Goal: Task Accomplishment & Management: Use online tool/utility

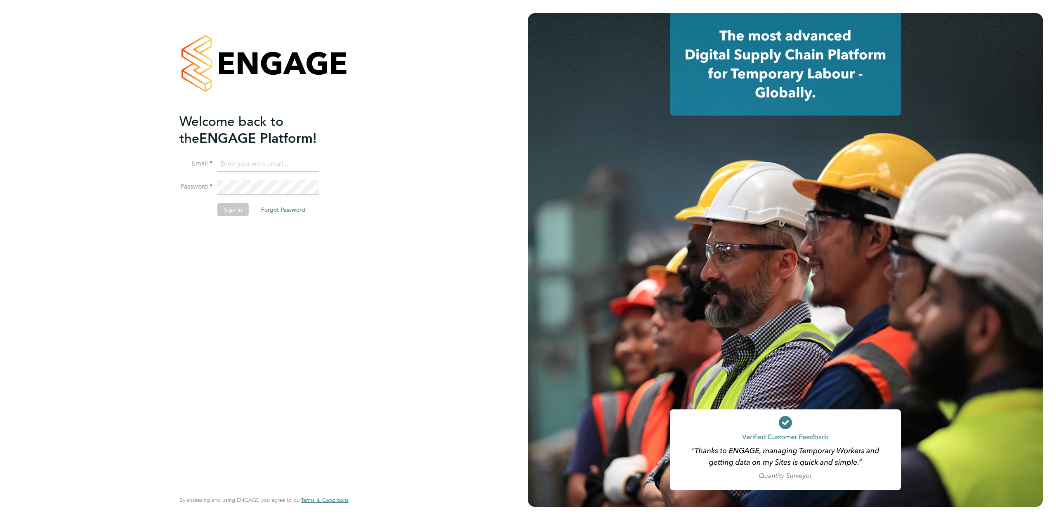
type input "seddon@psrsolutions.co.uk"
click at [233, 215] on button "Sign In" at bounding box center [232, 209] width 31 height 13
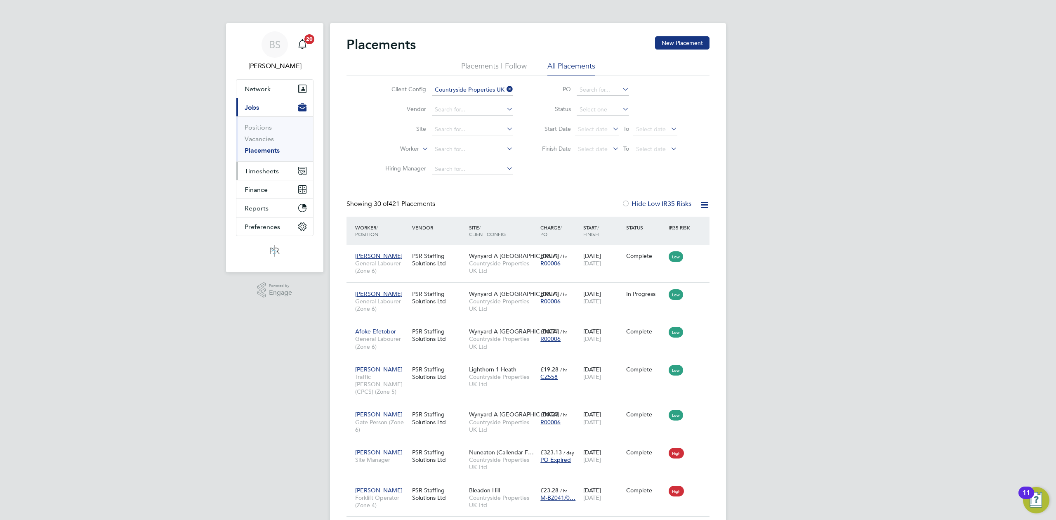
click at [266, 166] on button "Timesheets" at bounding box center [274, 171] width 77 height 18
click at [261, 144] on link "Timesheets" at bounding box center [262, 146] width 34 height 8
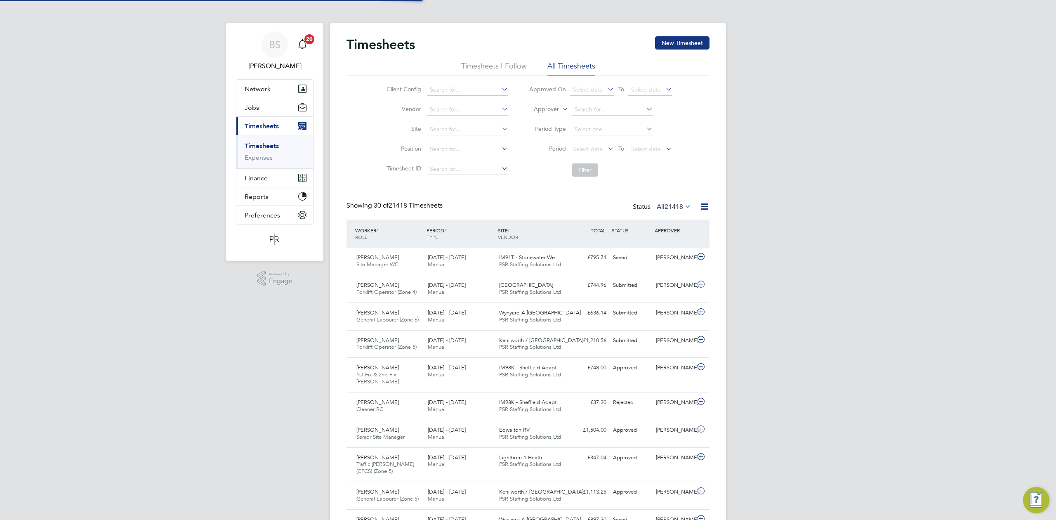
click at [560, 111] on icon at bounding box center [560, 106] width 0 height 7
click at [549, 118] on li "Worker" at bounding box center [538, 118] width 41 height 11
click at [602, 104] on input at bounding box center [612, 110] width 81 height 12
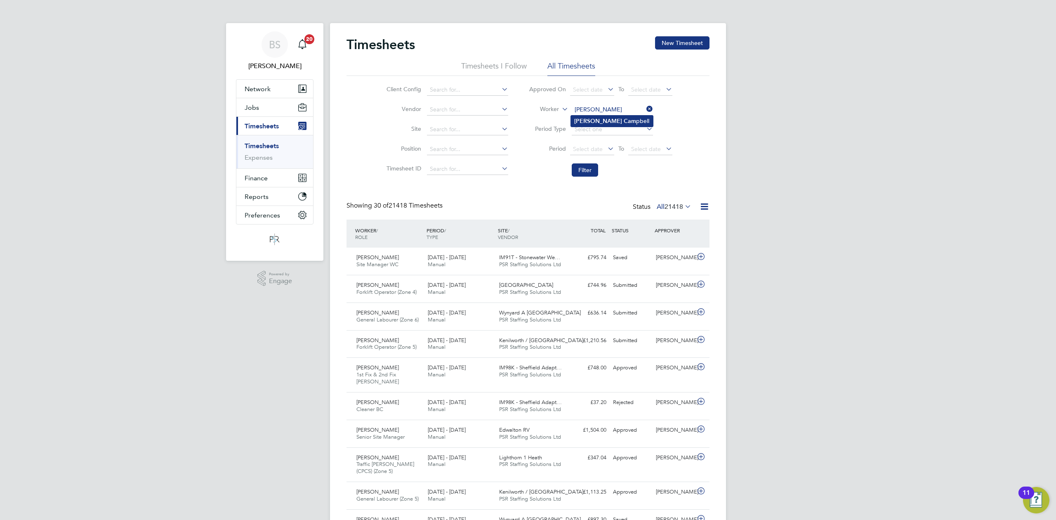
click at [591, 124] on b "[PERSON_NAME]" at bounding box center [598, 121] width 48 height 7
type input "[PERSON_NAME]"
click at [588, 170] on button "Filter" at bounding box center [585, 169] width 26 height 13
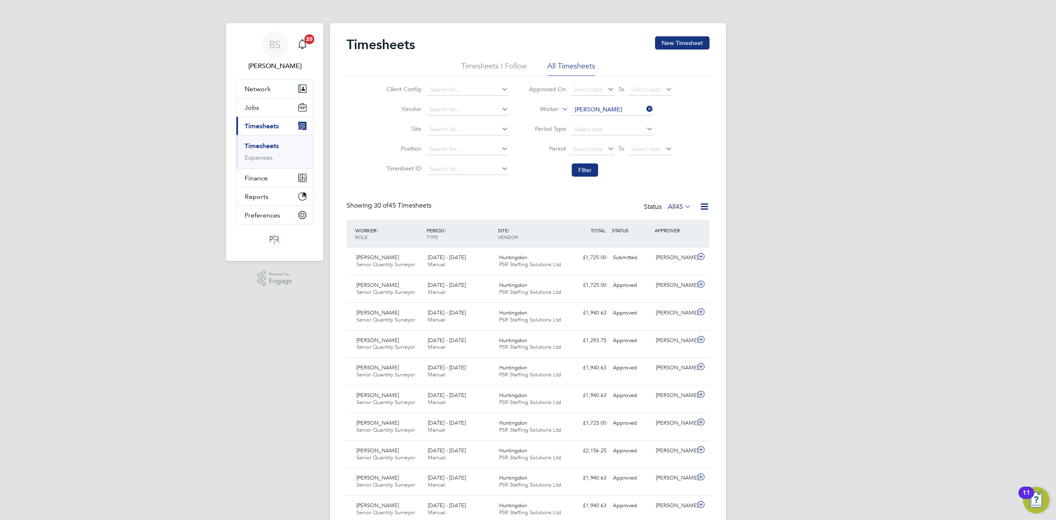
click at [645, 111] on icon at bounding box center [645, 109] width 0 height 12
click at [635, 111] on input at bounding box center [612, 110] width 81 height 12
click at [624, 119] on b "Mccabe" at bounding box center [648, 121] width 48 height 7
type input "[PERSON_NAME]"
click at [585, 174] on button "Filter" at bounding box center [585, 169] width 26 height 13
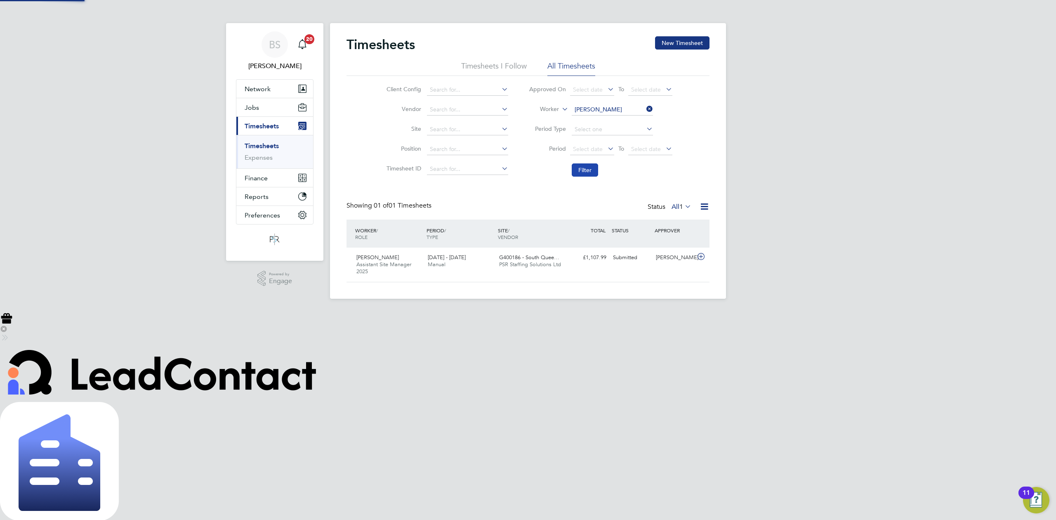
scroll to position [21, 72]
click at [535, 261] on span "PSR Staffing Solutions Ltd" at bounding box center [530, 264] width 62 height 7
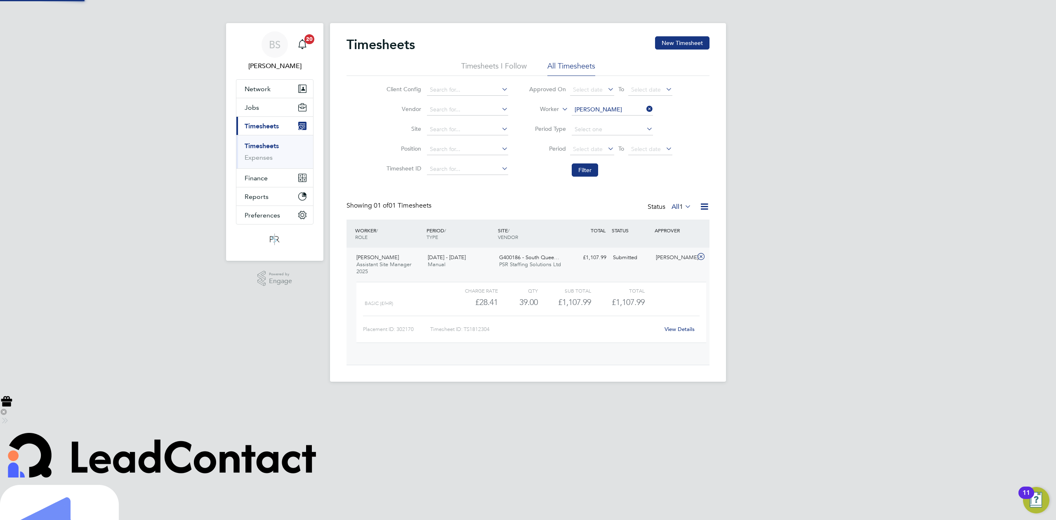
scroll to position [14, 80]
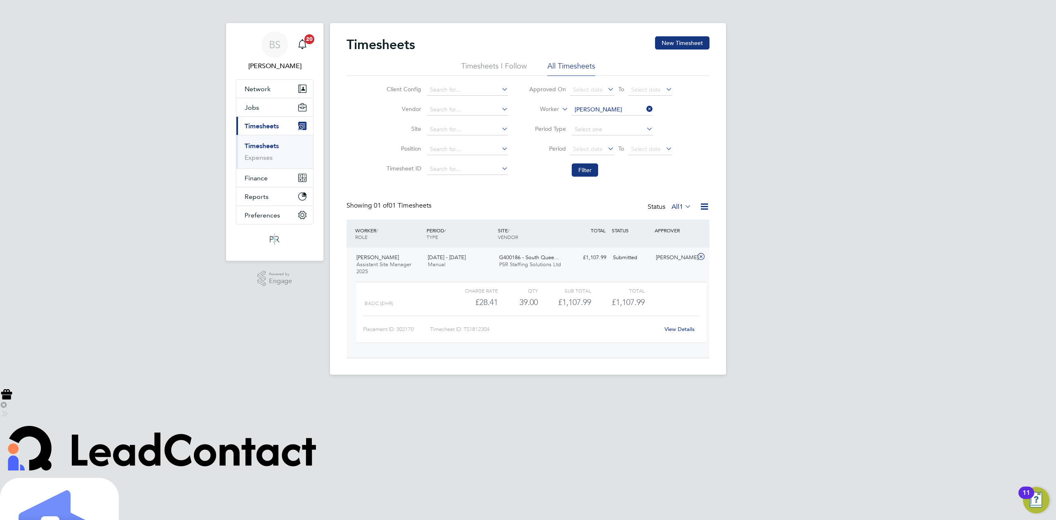
click at [531, 257] on span "G400186 - South Quee…" at bounding box center [529, 257] width 60 height 7
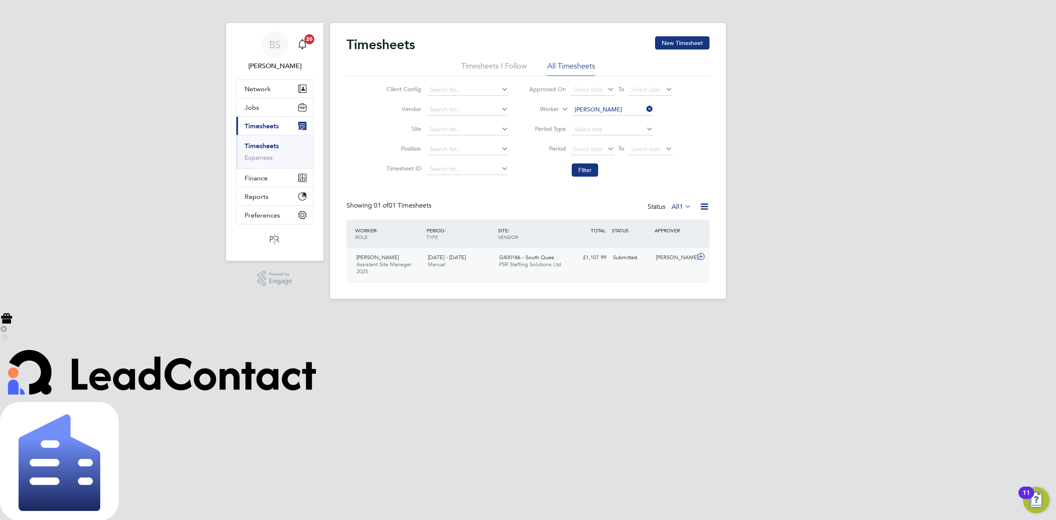
click at [531, 257] on span "G400186 - South Quee…" at bounding box center [529, 257] width 60 height 7
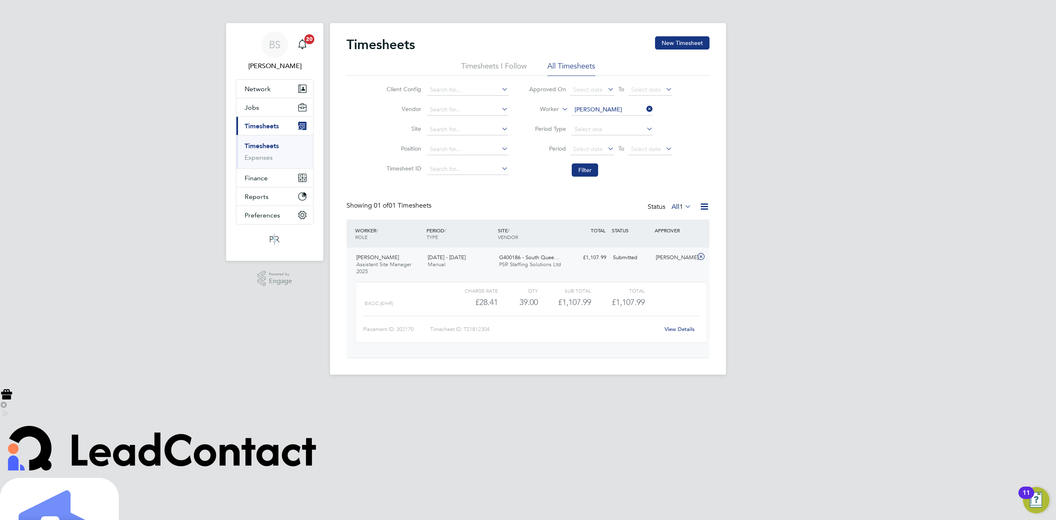
click at [645, 106] on icon at bounding box center [645, 109] width 0 height 12
click at [631, 107] on input at bounding box center [612, 110] width 81 height 12
click at [624, 119] on b "Campbell" at bounding box center [648, 121] width 48 height 7
type input "Andrew Campbell"
click at [591, 162] on li "Filter" at bounding box center [600, 169] width 164 height 21
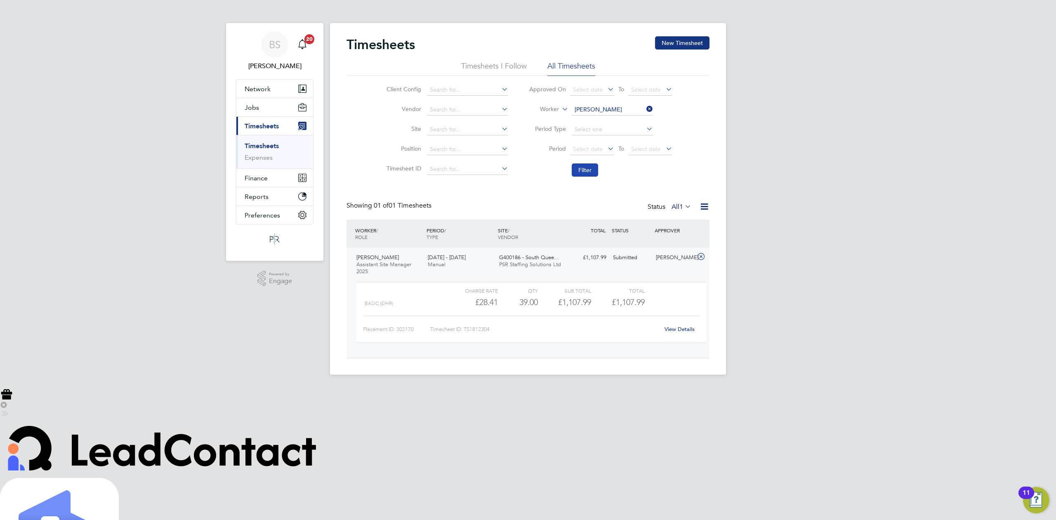
click at [591, 164] on button "Filter" at bounding box center [585, 169] width 26 height 13
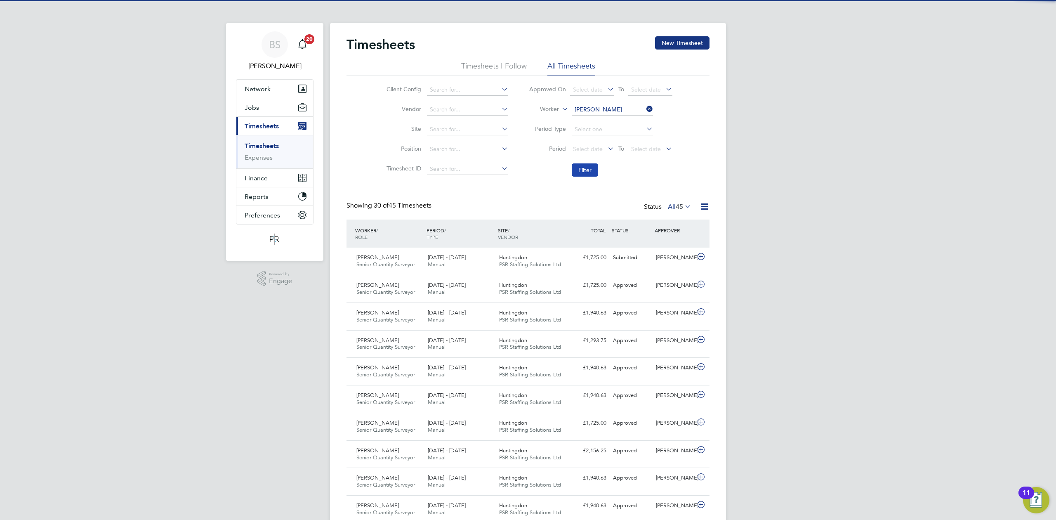
scroll to position [21, 72]
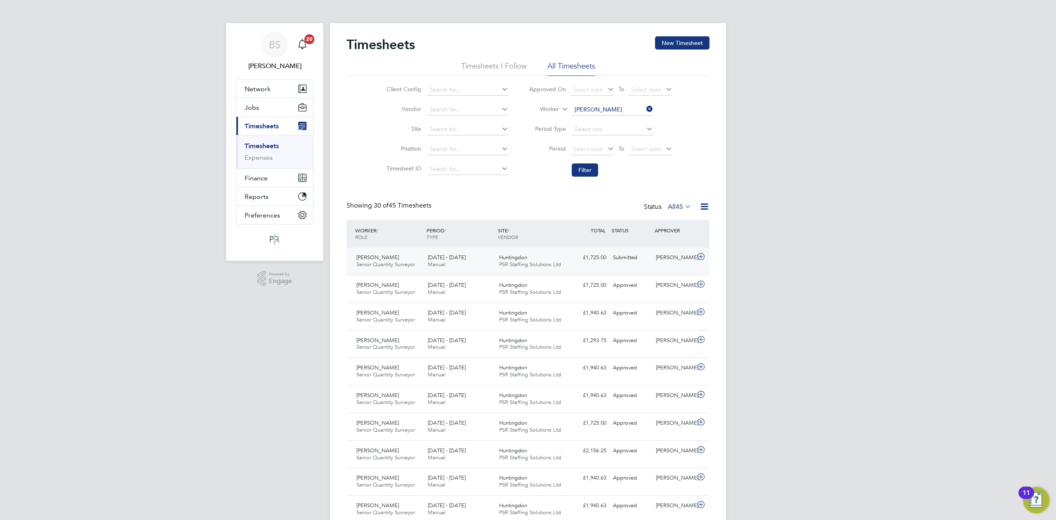
click at [698, 255] on icon at bounding box center [701, 256] width 10 height 7
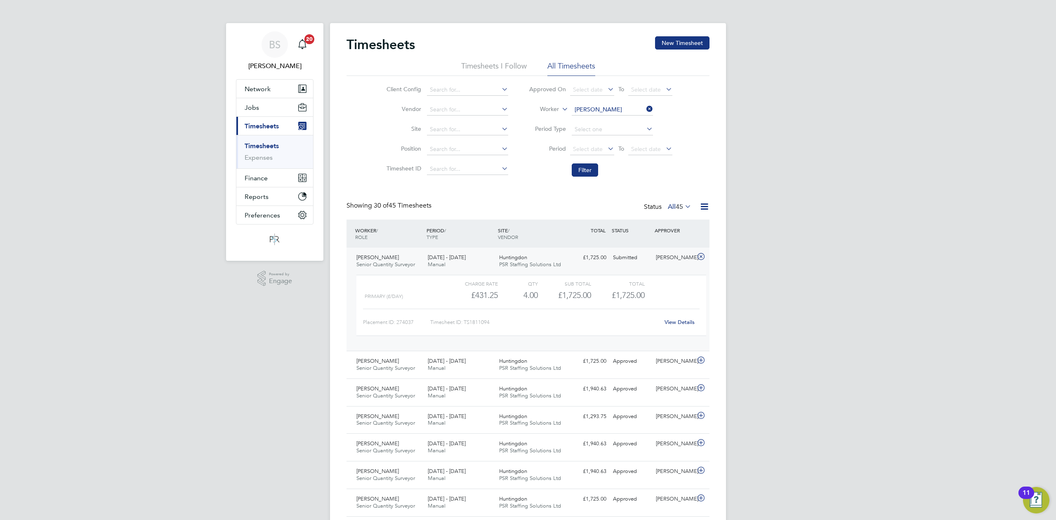
click at [685, 325] on link "View Details" at bounding box center [679, 321] width 30 height 7
click at [278, 89] on button "Network" at bounding box center [274, 89] width 77 height 18
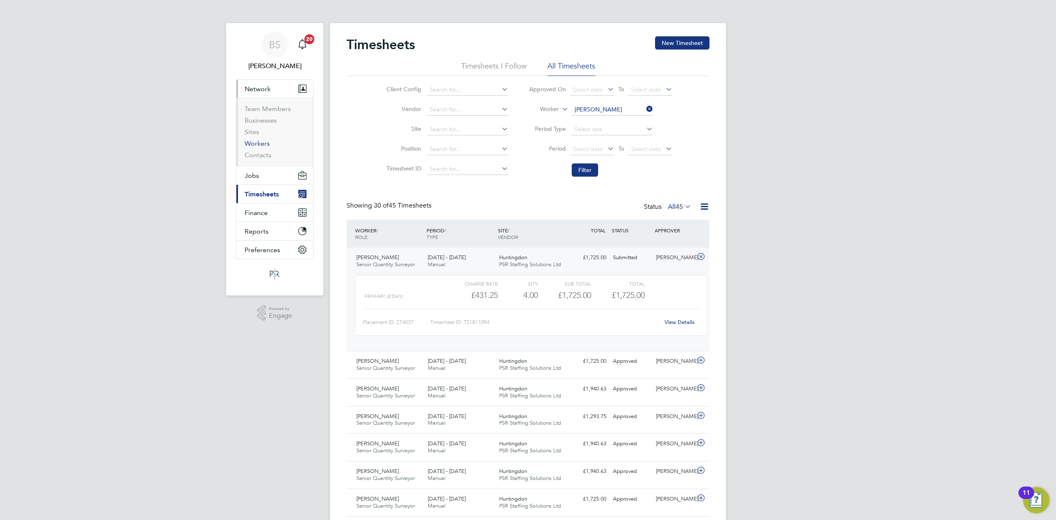
click at [263, 142] on link "Workers" at bounding box center [257, 143] width 25 height 8
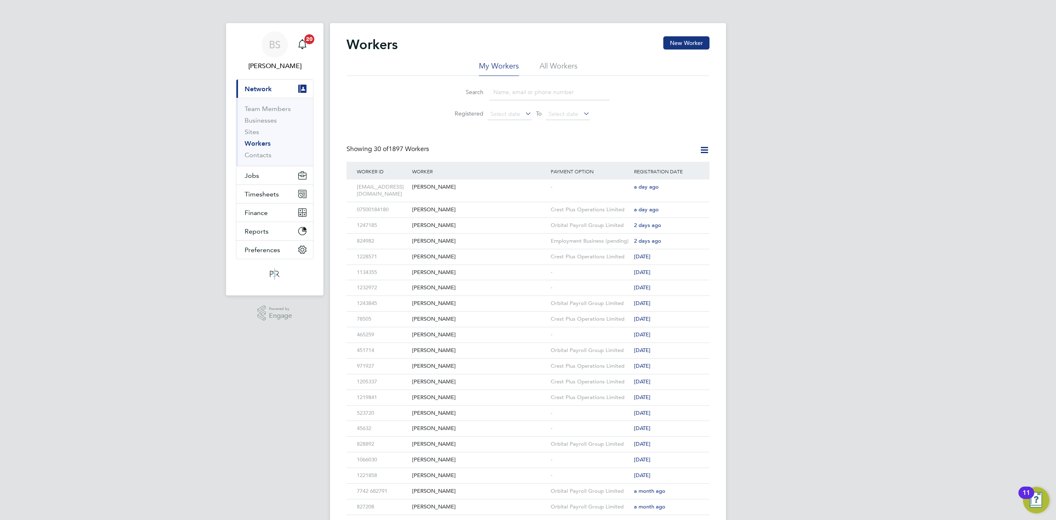
click at [560, 64] on li "All Workers" at bounding box center [558, 68] width 38 height 15
click at [511, 94] on input at bounding box center [549, 92] width 120 height 16
type input "david gray"
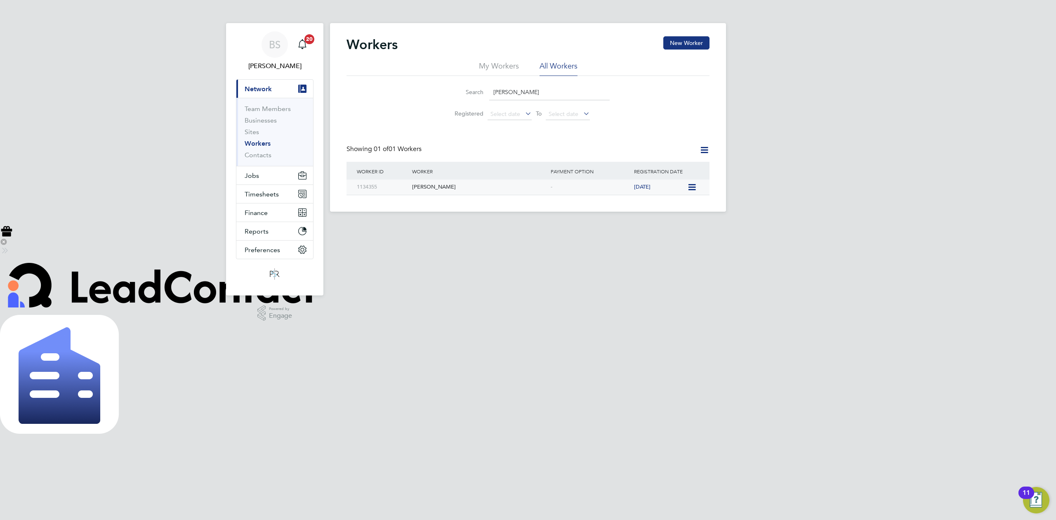
click at [497, 192] on div "David Gray" at bounding box center [479, 186] width 139 height 15
click at [254, 198] on span "Timesheets" at bounding box center [262, 194] width 34 height 8
click at [271, 188] on button "Timesheets" at bounding box center [274, 194] width 77 height 18
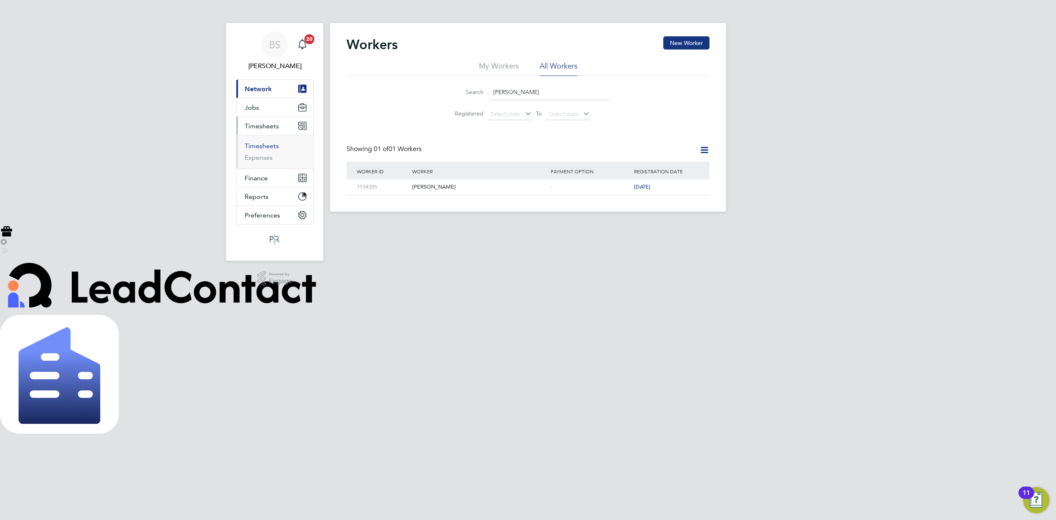
click at [263, 146] on link "Timesheets" at bounding box center [262, 146] width 34 height 8
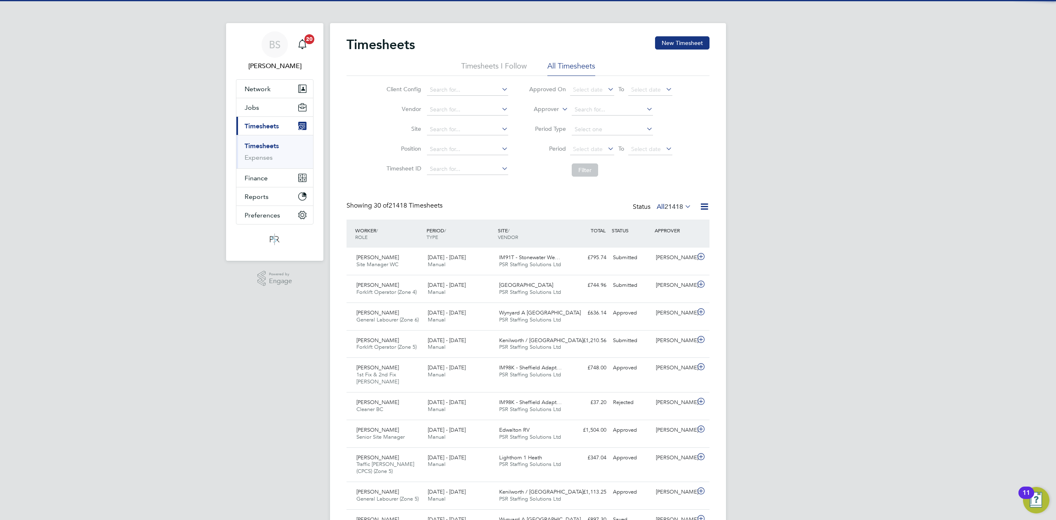
scroll to position [21, 72]
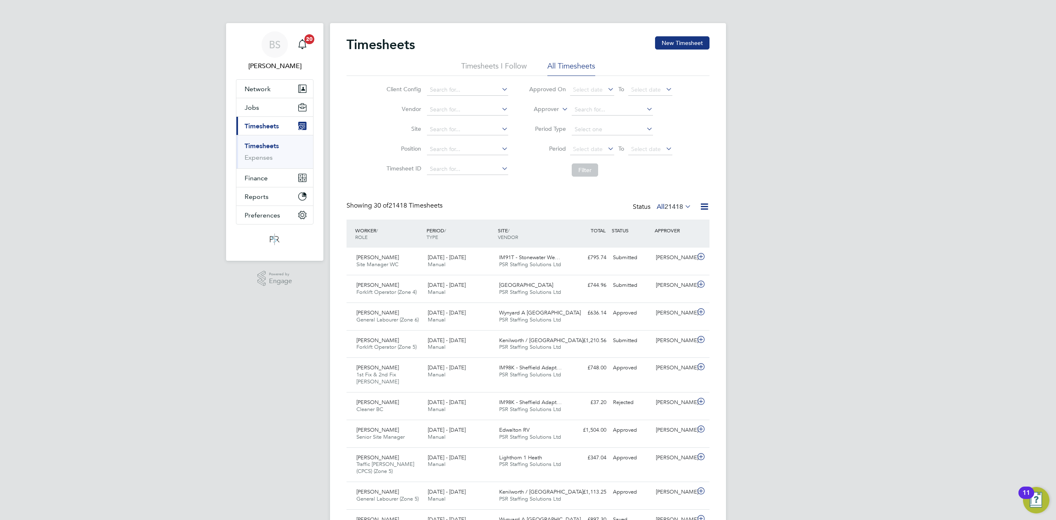
click at [558, 104] on li "Approver" at bounding box center [600, 110] width 164 height 20
click at [543, 109] on label "Approver" at bounding box center [540, 109] width 37 height 8
click at [532, 117] on li "Worker" at bounding box center [538, 118] width 41 height 11
click at [588, 109] on input at bounding box center [612, 110] width 81 height 12
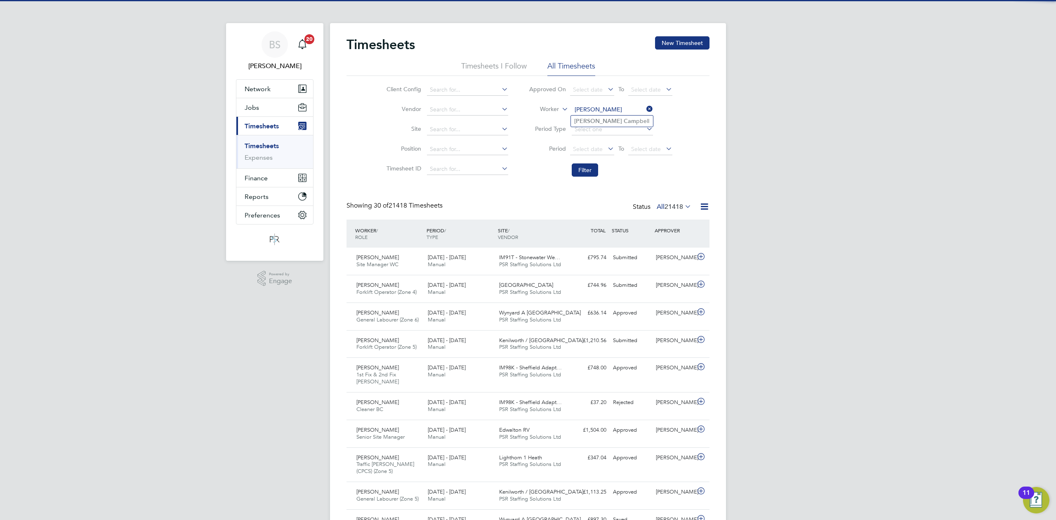
click at [591, 114] on input "andrew cam" at bounding box center [612, 110] width 81 height 12
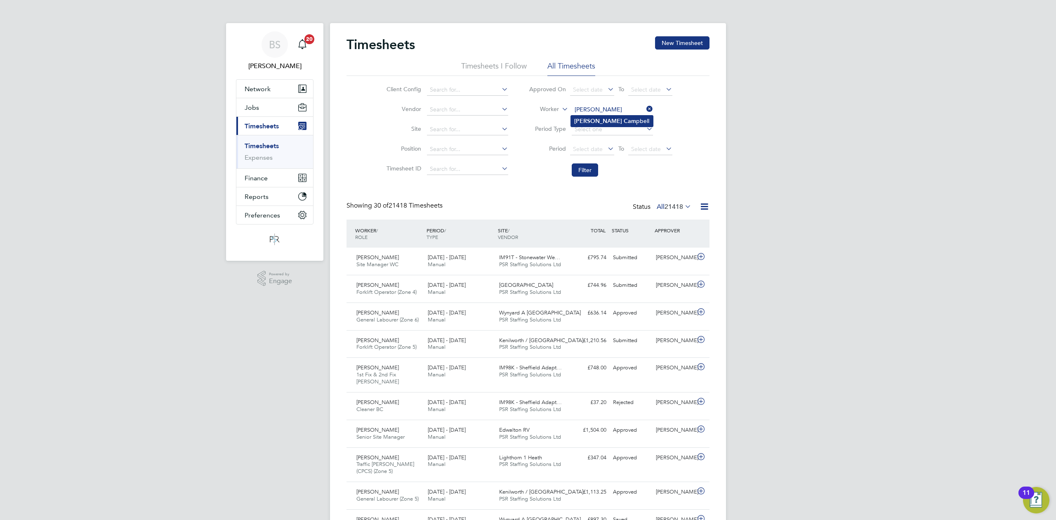
click at [590, 122] on b "Andrew" at bounding box center [598, 121] width 48 height 7
type input "Andrew Campbell"
click at [585, 172] on button "Filter" at bounding box center [585, 169] width 26 height 13
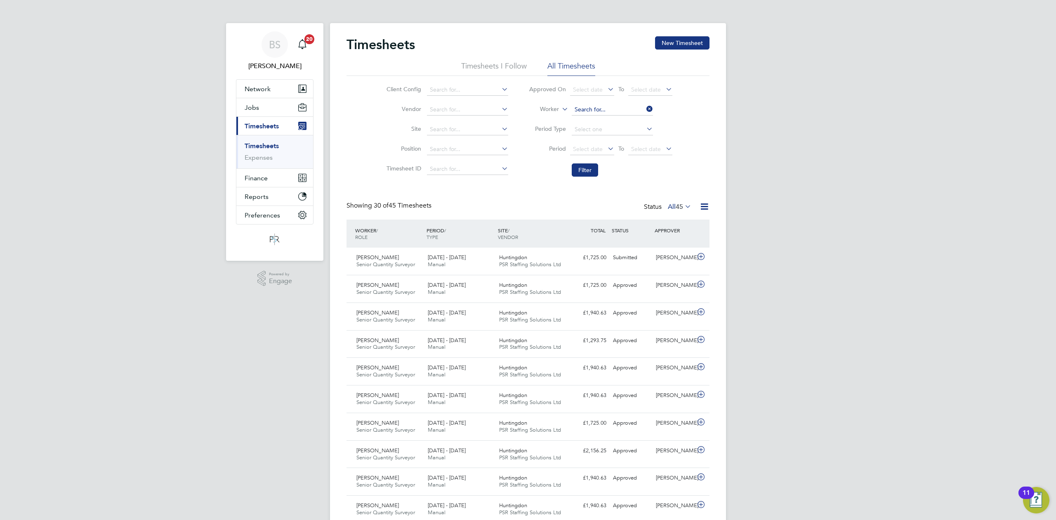
click at [623, 108] on input at bounding box center [612, 110] width 81 height 12
type input "Martin Mccabe"
click at [591, 159] on li "Filter" at bounding box center [600, 169] width 164 height 21
click at [583, 169] on button "Filter" at bounding box center [585, 169] width 26 height 13
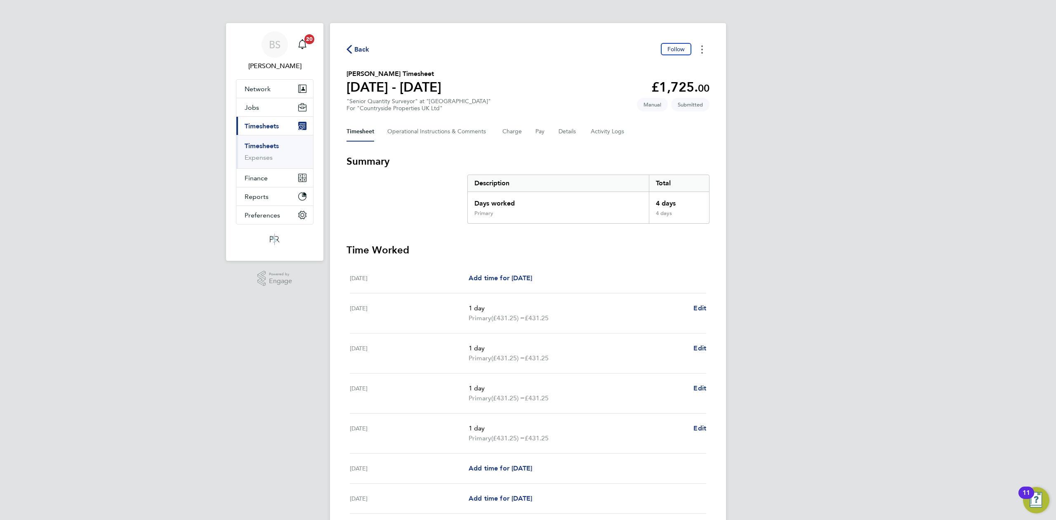
click at [699, 46] on button "Timesheets Menu" at bounding box center [702, 49] width 15 height 13
click at [806, 158] on div "BS Beth Seddon Notifications 20 Applications: Network Team Members Businesses S…" at bounding box center [528, 293] width 1056 height 586
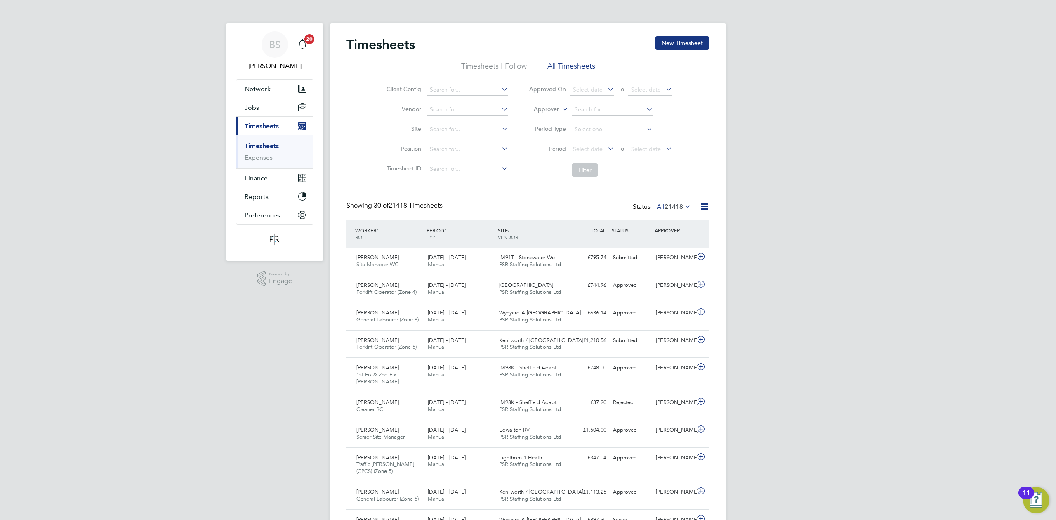
click at [550, 114] on li "Approver" at bounding box center [600, 110] width 164 height 20
click at [546, 109] on label "Approver" at bounding box center [540, 109] width 37 height 8
click at [548, 114] on li "Worker" at bounding box center [538, 118] width 41 height 11
click at [594, 103] on li "Worker" at bounding box center [600, 110] width 164 height 20
click at [582, 106] on input at bounding box center [612, 110] width 81 height 12
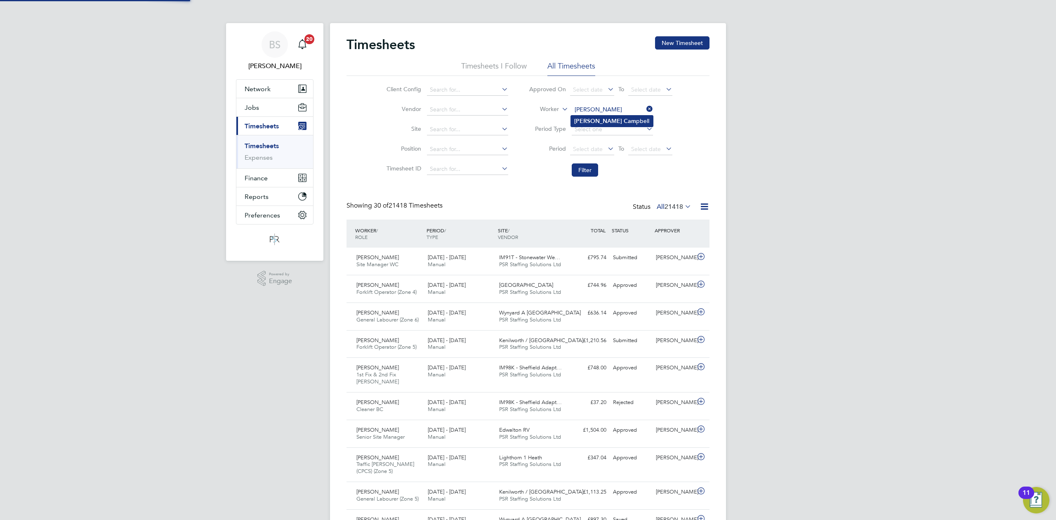
click at [591, 119] on b "[PERSON_NAME]" at bounding box center [598, 121] width 48 height 7
type input "[PERSON_NAME]"
click at [581, 167] on button "Filter" at bounding box center [585, 169] width 26 height 13
click at [591, 106] on input at bounding box center [612, 110] width 81 height 12
click at [612, 110] on input "[PERSON_NAME]" at bounding box center [612, 110] width 81 height 12
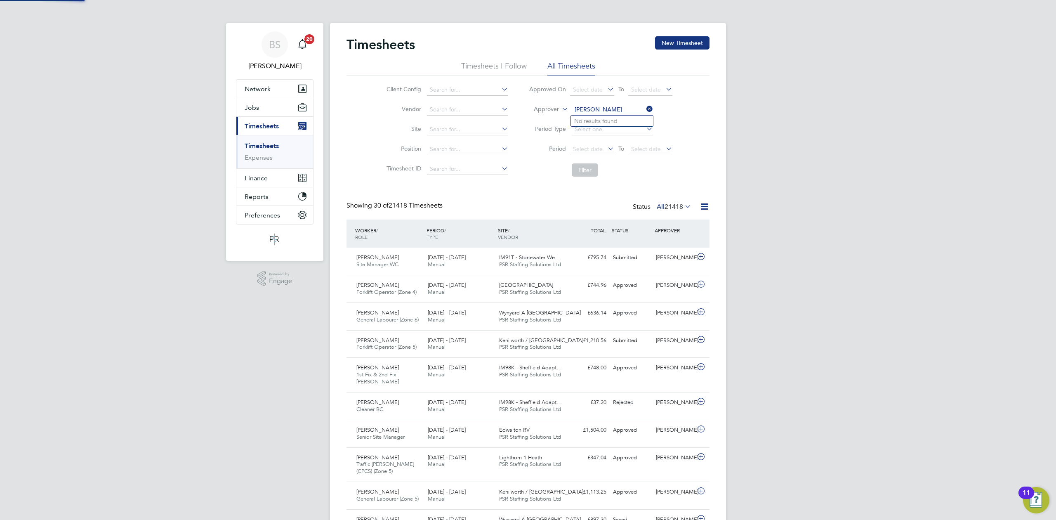
type input "[PERSON_NAME]"
click at [550, 108] on label "Approver" at bounding box center [540, 109] width 37 height 8
click at [550, 116] on li "Worker" at bounding box center [538, 118] width 41 height 11
click at [594, 109] on input at bounding box center [612, 110] width 81 height 12
click at [624, 120] on b "Camp" at bounding box center [632, 121] width 16 height 7
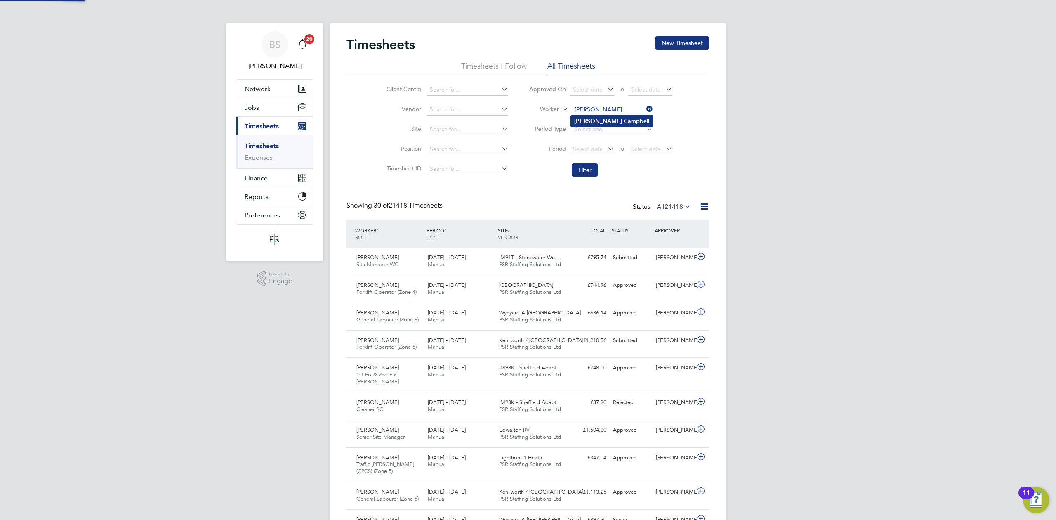
type input "[PERSON_NAME]"
click at [586, 177] on li "Filter" at bounding box center [600, 169] width 164 height 21
click at [584, 170] on button "Filter" at bounding box center [585, 169] width 26 height 13
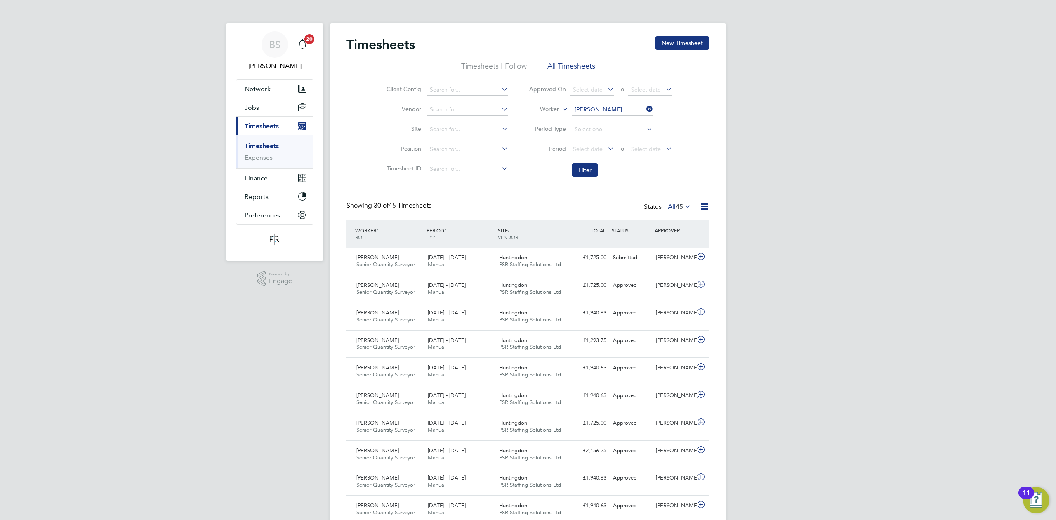
click at [645, 108] on icon at bounding box center [645, 109] width 0 height 12
click at [633, 106] on input at bounding box center [612, 110] width 81 height 12
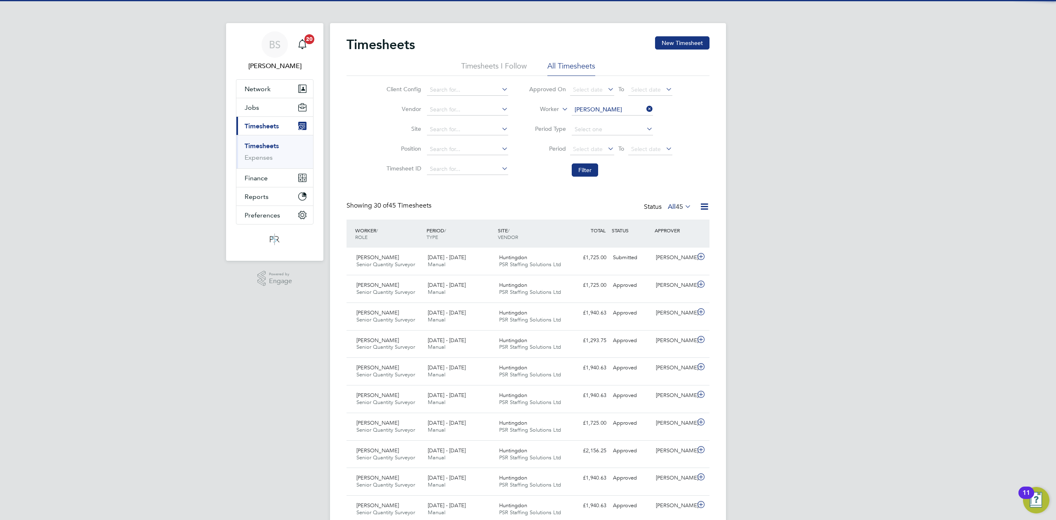
click at [624, 119] on b "Mccabe" at bounding box center [648, 121] width 48 height 7
type input "Martin Mccabe"
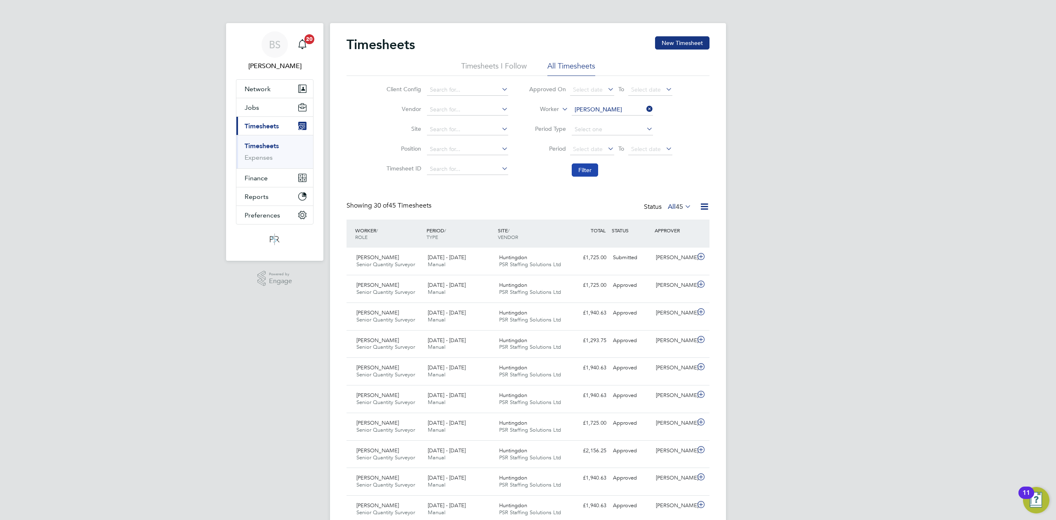
click at [584, 174] on button "Filter" at bounding box center [585, 169] width 26 height 13
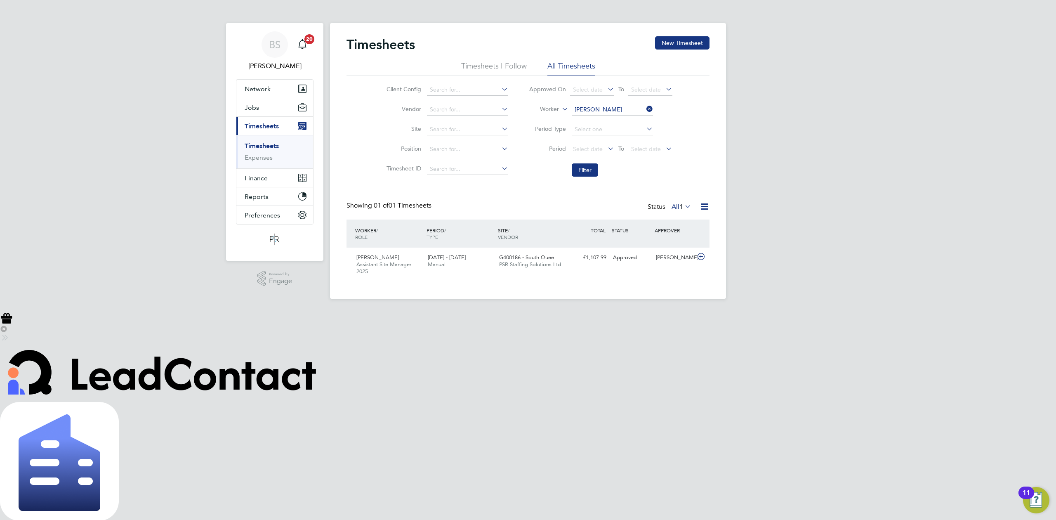
click at [645, 111] on icon at bounding box center [645, 109] width 0 height 12
click at [618, 103] on li "Worker" at bounding box center [600, 110] width 164 height 20
click at [593, 109] on input at bounding box center [612, 110] width 81 height 12
click at [618, 120] on li "Andrew Ca mpbell" at bounding box center [612, 120] width 82 height 11
type input "Andrew Campbell"
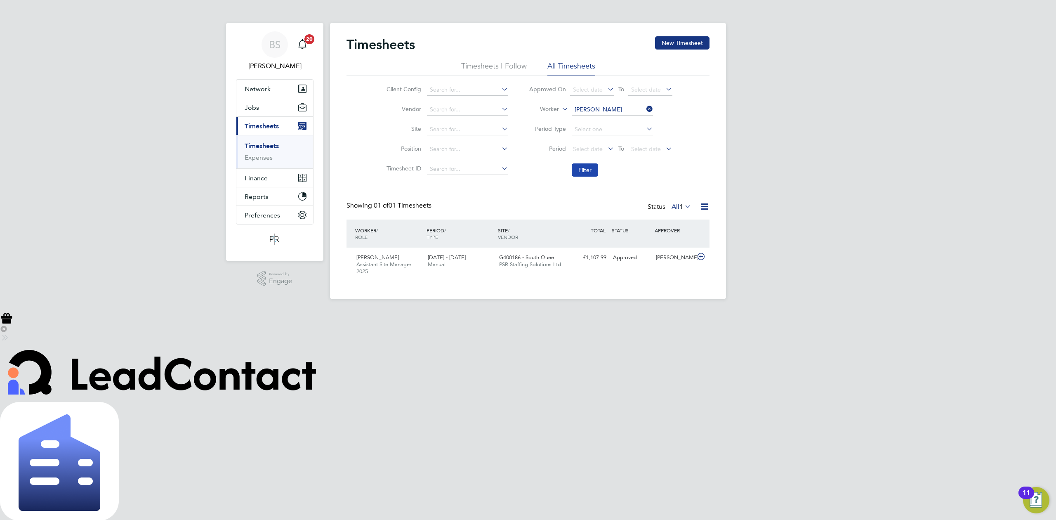
click at [586, 165] on button "Filter" at bounding box center [585, 169] width 26 height 13
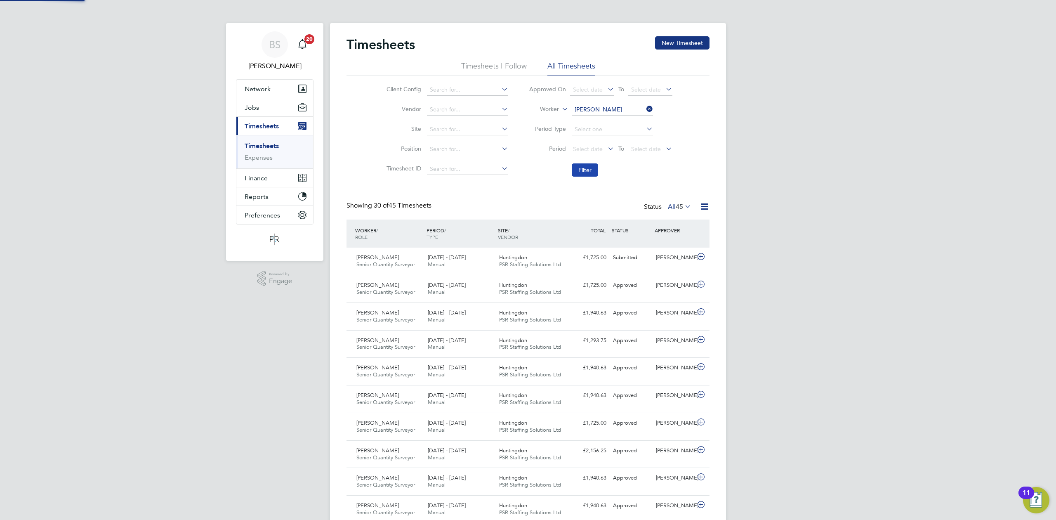
scroll to position [21, 72]
click at [652, 256] on div "Georgev Taylor" at bounding box center [673, 258] width 43 height 14
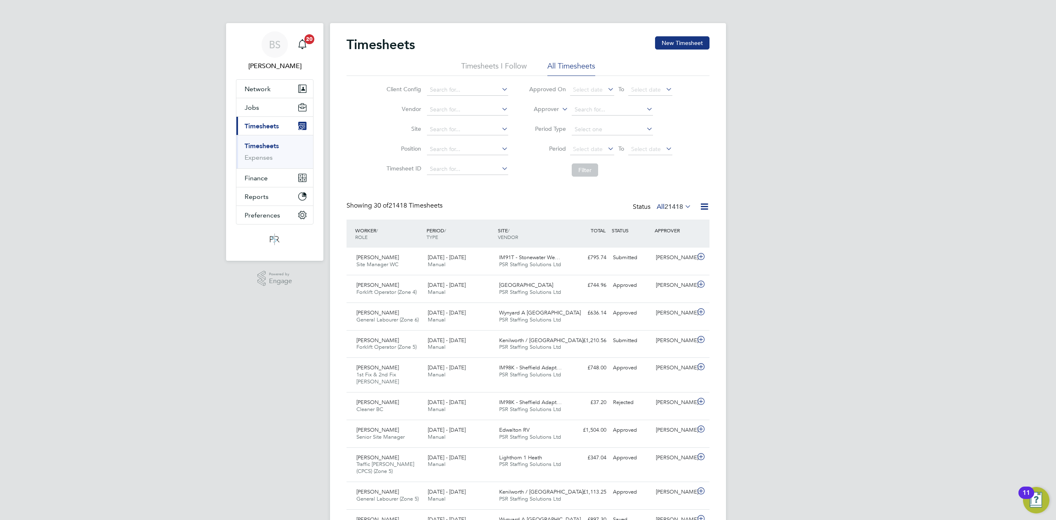
click at [264, 146] on link "Timesheets" at bounding box center [262, 146] width 34 height 8
click at [557, 109] on label "Approver" at bounding box center [540, 109] width 37 height 8
click at [532, 120] on li "Worker" at bounding box center [538, 118] width 41 height 11
click at [607, 106] on input at bounding box center [612, 110] width 81 height 12
type input "g"
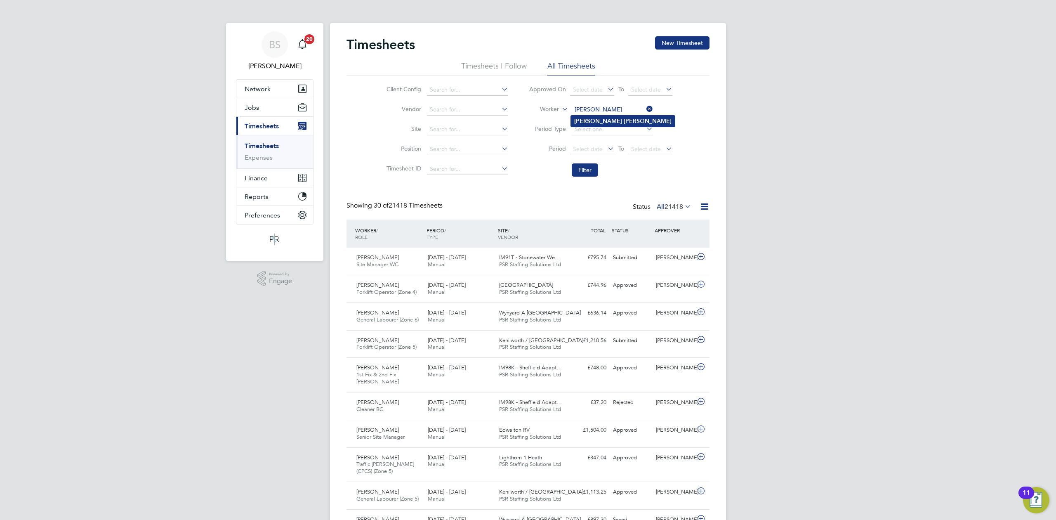
click at [624, 118] on b "[PERSON_NAME]" at bounding box center [648, 121] width 48 height 7
type input "[PERSON_NAME]"
click at [590, 163] on button "Filter" at bounding box center [585, 169] width 26 height 13
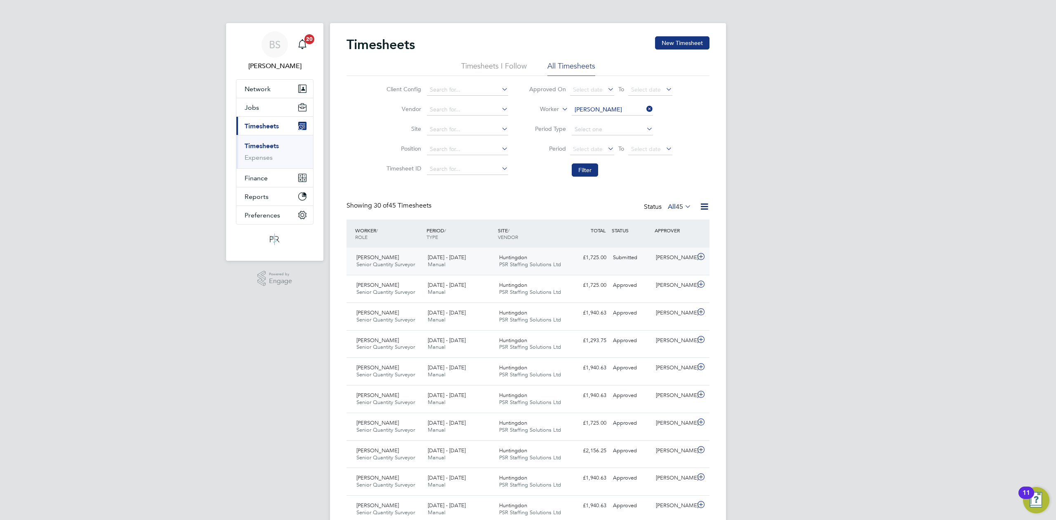
click at [516, 259] on span "Huntingdon" at bounding box center [513, 257] width 28 height 7
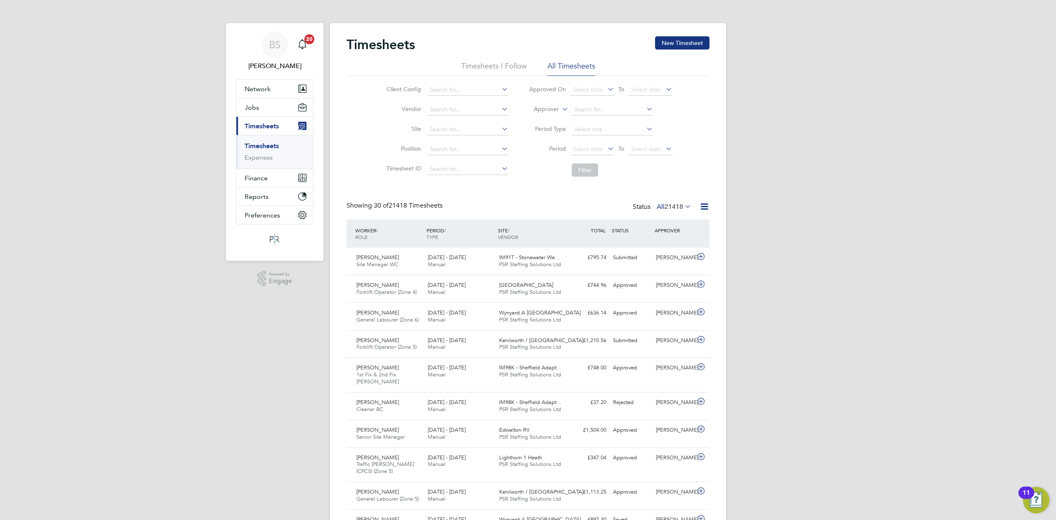
click at [560, 106] on icon at bounding box center [560, 106] width 0 height 7
click at [544, 116] on li "Worker" at bounding box center [538, 118] width 41 height 11
click at [577, 113] on input at bounding box center [612, 110] width 81 height 12
click at [589, 120] on b "Andrew" at bounding box center [598, 121] width 48 height 7
type input "Andrew Campbell"
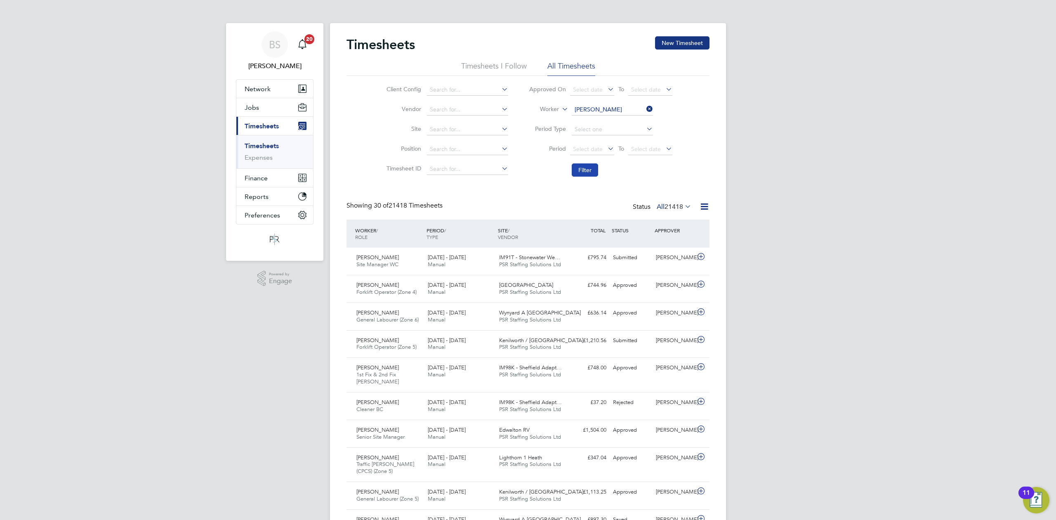
click at [579, 166] on button "Filter" at bounding box center [585, 169] width 26 height 13
